Goal: Navigation & Orientation: Find specific page/section

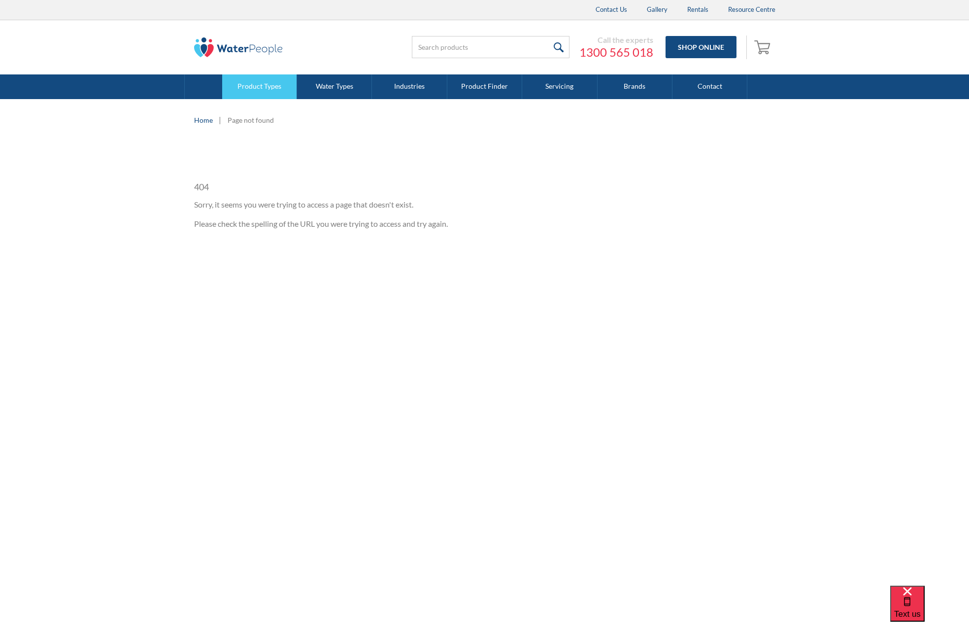
click at [267, 87] on link "Product Types" at bounding box center [259, 86] width 75 height 25
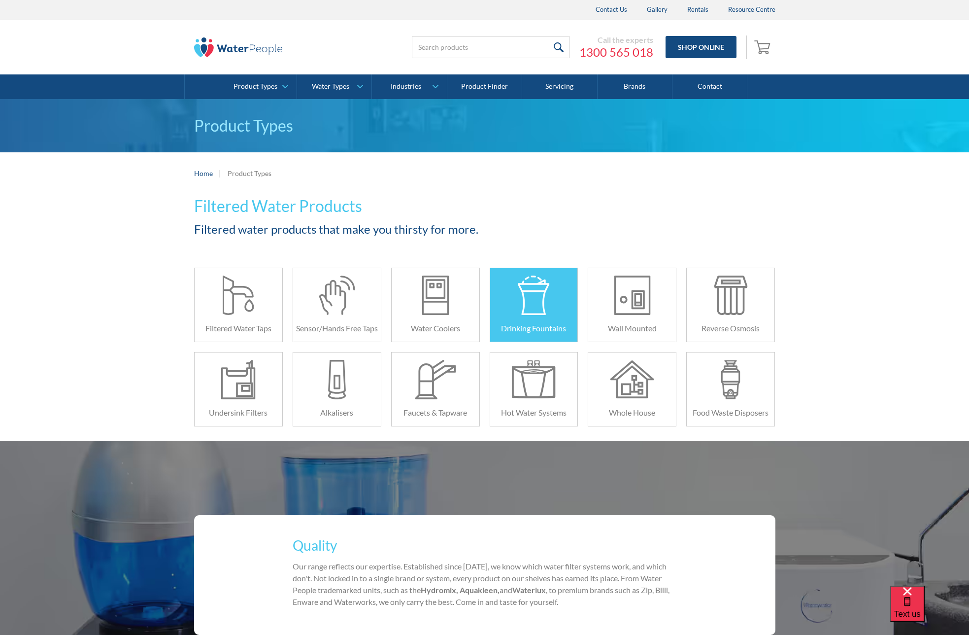
click at [523, 292] on div at bounding box center [534, 294] width 44 height 39
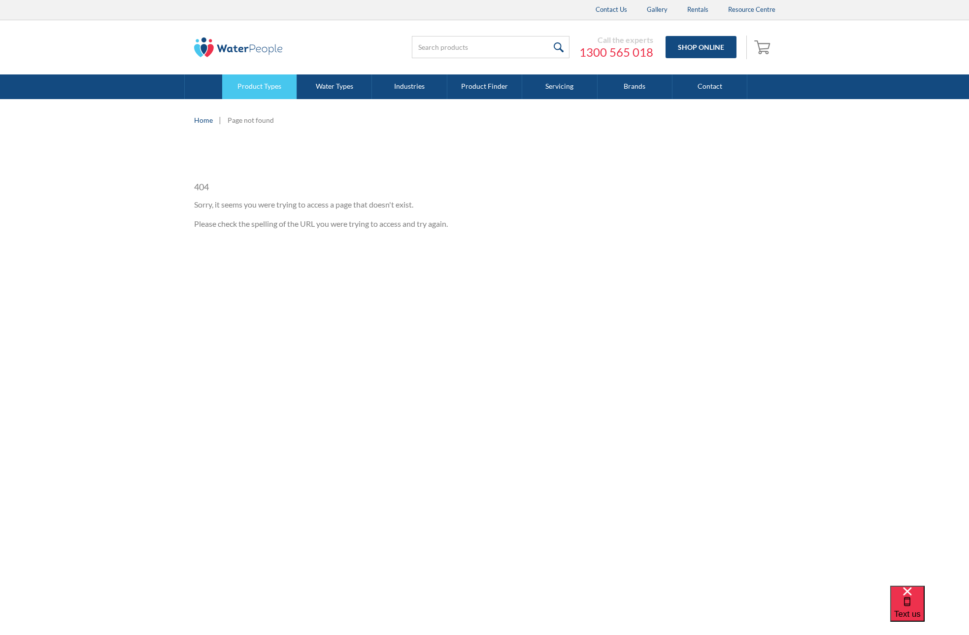
click at [260, 94] on link "Product Types" at bounding box center [259, 86] width 75 height 25
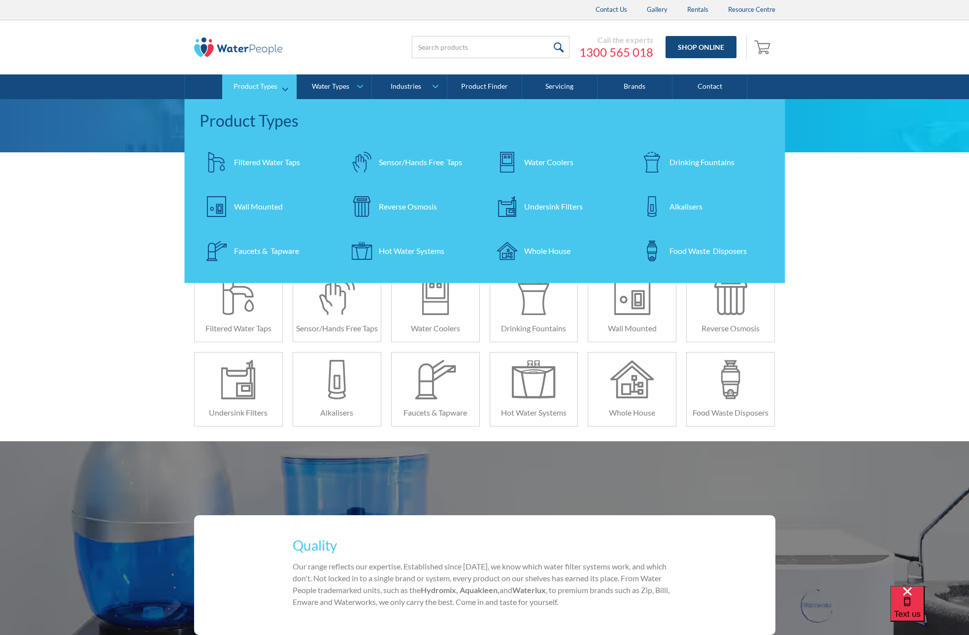
click at [675, 159] on div "Drinking Fountains" at bounding box center [701, 162] width 65 height 12
